Goal: Check status: Check status

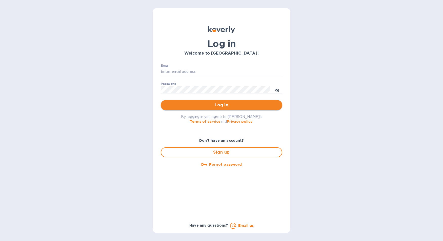
type input "cinziac@rssiusa.com"
click at [218, 109] on button "Log in" at bounding box center [221, 105] width 121 height 10
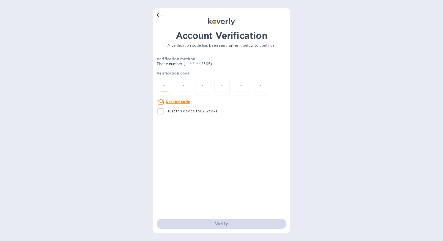
click at [167, 84] on input "number" at bounding box center [164, 86] width 7 height 9
type input "6"
type input "9"
type input "0"
type input "3"
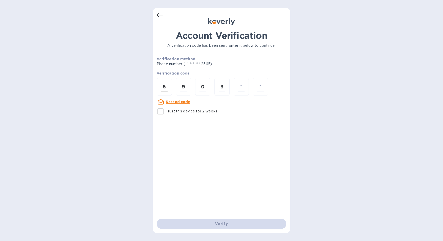
type input "9"
type input "6"
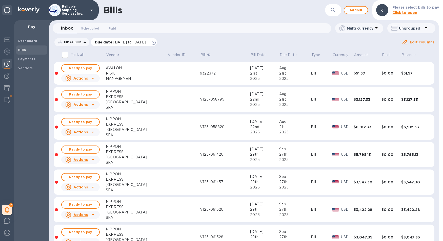
click at [156, 43] on icon at bounding box center [154, 43] width 4 height 4
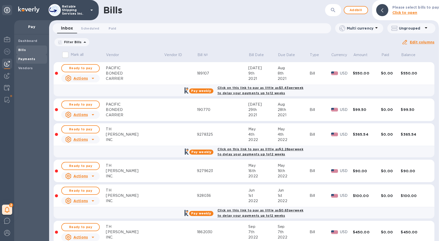
click at [22, 60] on b "Payments" at bounding box center [26, 59] width 17 height 4
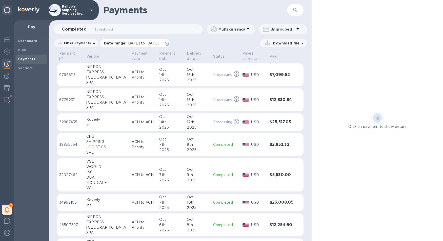
click at [169, 43] on icon at bounding box center [167, 44] width 4 height 4
click at [159, 77] on div "14th" at bounding box center [171, 74] width 24 height 5
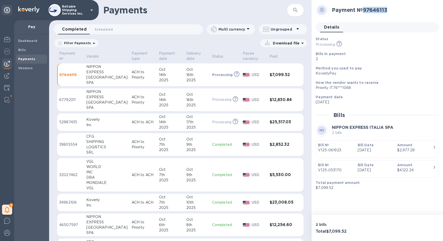
drag, startPoint x: 364, startPoint y: 10, endPoint x: 392, endPoint y: 11, distance: 27.6
click at [392, 11] on h2 "Payment № 97646113" at bounding box center [383, 10] width 103 height 6
copy h2 "97646113"
